Goal: Task Accomplishment & Management: Use online tool/utility

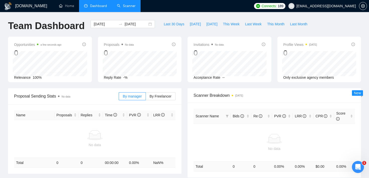
click at [131, 4] on link "Scanner" at bounding box center [126, 6] width 19 height 4
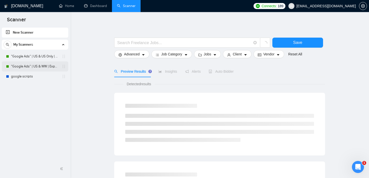
click at [36, 68] on link ""Google Ads" | US & WW | Expert" at bounding box center [35, 66] width 48 height 10
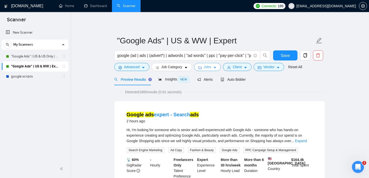
click at [208, 69] on span "Jobs" at bounding box center [208, 67] width 8 height 6
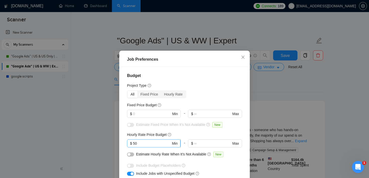
click at [147, 142] on input "50" at bounding box center [152, 144] width 38 height 6
click at [242, 55] on span "Close" at bounding box center [243, 58] width 14 height 14
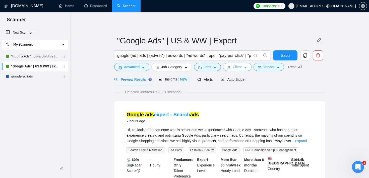
click at [244, 70] on button "Client" at bounding box center [237, 67] width 29 height 8
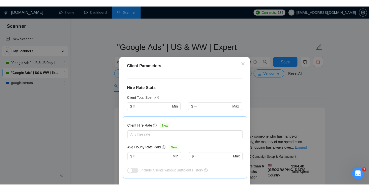
scroll to position [115, 0]
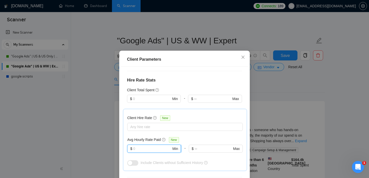
click at [145, 147] on input "text" at bounding box center [152, 149] width 38 height 6
click at [244, 54] on span "Close" at bounding box center [243, 58] width 14 height 14
